Goal: Find specific page/section: Find specific page/section

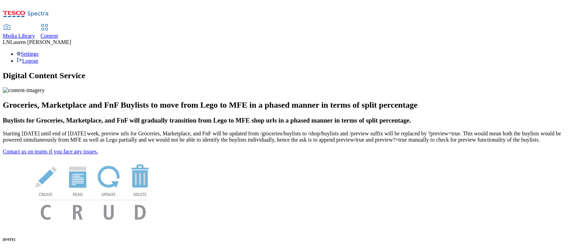
click at [58, 33] on div "Content" at bounding box center [49, 36] width 18 height 6
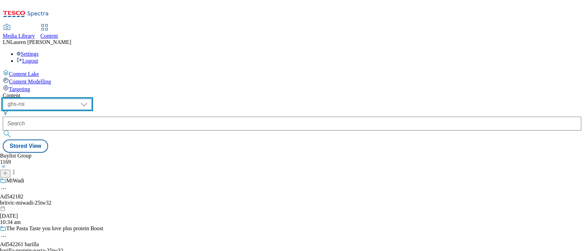
click at [92, 99] on select "ghs-roi ghs-uk" at bounding box center [47, 104] width 89 height 11
select select "ghs-uk"
click at [90, 99] on select "ghs-roi ghs-uk" at bounding box center [47, 104] width 89 height 11
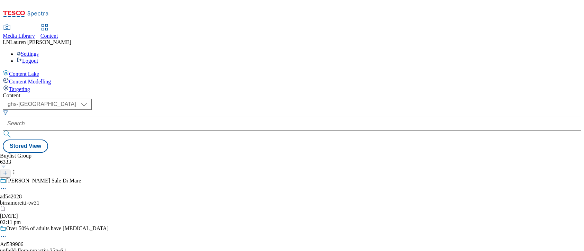
click at [8, 110] on icon "Search Filters" at bounding box center [6, 113] width 6 height 6
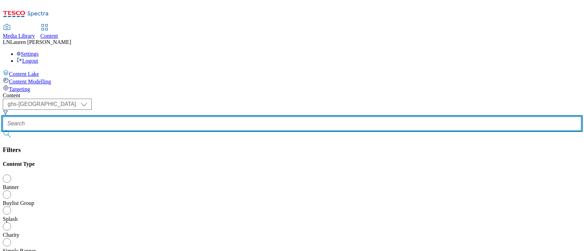
click at [159, 117] on input "text" at bounding box center [292, 124] width 578 height 14
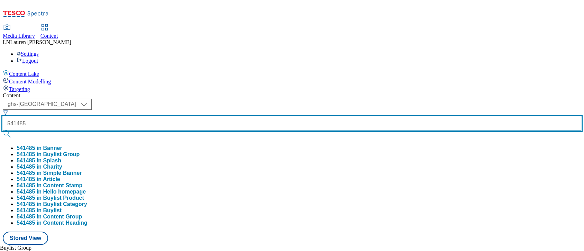
type input "541485"
click at [3, 130] on button "submit" at bounding box center [8, 133] width 10 height 7
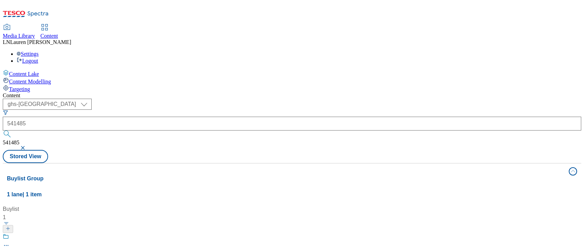
click at [241, 92] on div "Content" at bounding box center [292, 95] width 578 height 6
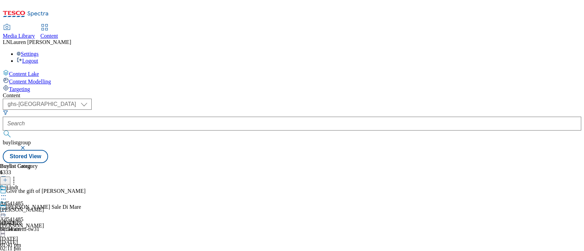
click at [44, 206] on div "lindt-lindor" at bounding box center [22, 209] width 44 height 6
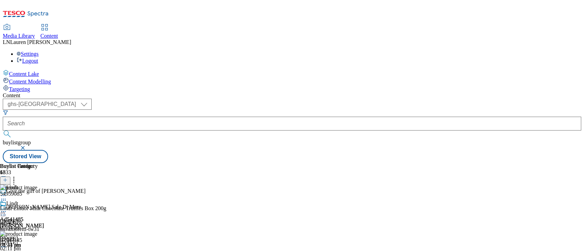
click at [446, 92] on div "Content ( optional ) ghs-roi ghs-uk ghs-uk buylistgroup Stored View Buylist Gro…" at bounding box center [292, 127] width 578 height 71
click at [71, 39] on span "Lauren Nader" at bounding box center [40, 42] width 61 height 6
click at [568, 51] on div "Settings Logout" at bounding box center [292, 57] width 578 height 13
click at [38, 58] on link "Logout" at bounding box center [27, 61] width 21 height 6
